Goal: Information Seeking & Learning: Learn about a topic

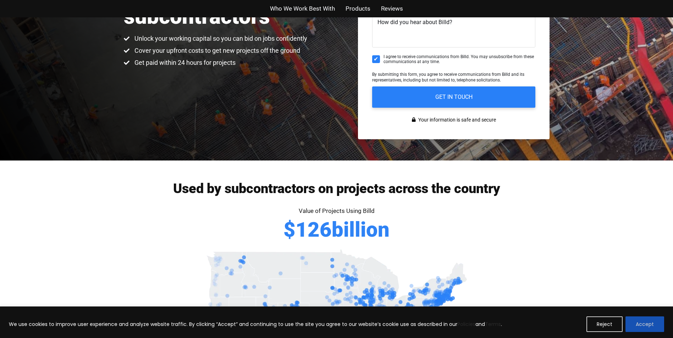
click at [654, 325] on button "Accept" at bounding box center [644, 325] width 39 height 16
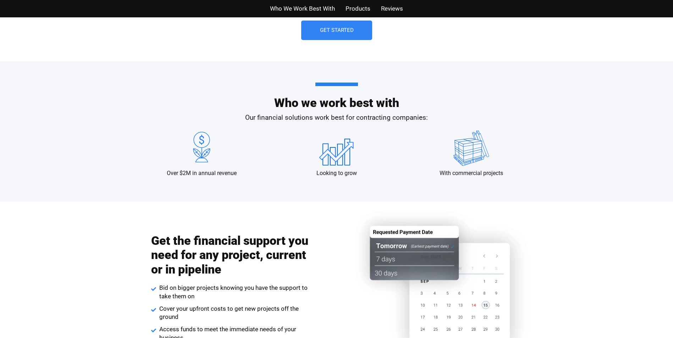
scroll to position [639, 0]
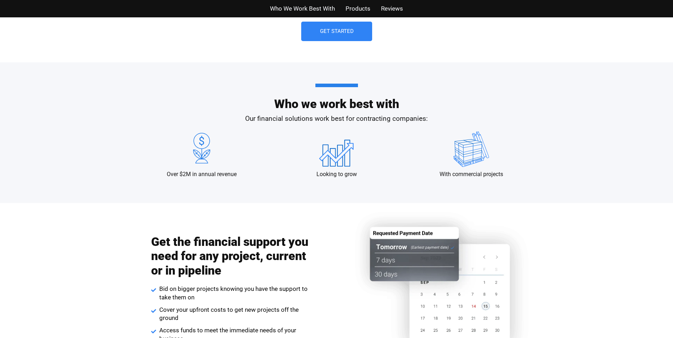
click at [364, 8] on span "Products" at bounding box center [358, 9] width 25 height 10
